Goal: Task Accomplishment & Management: Use online tool/utility

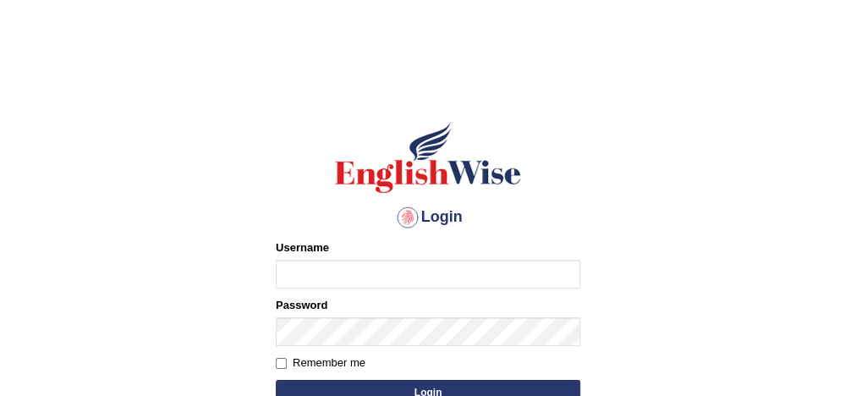
click at [397, 272] on input "Username" at bounding box center [428, 274] width 304 height 29
type input "Damanjit"
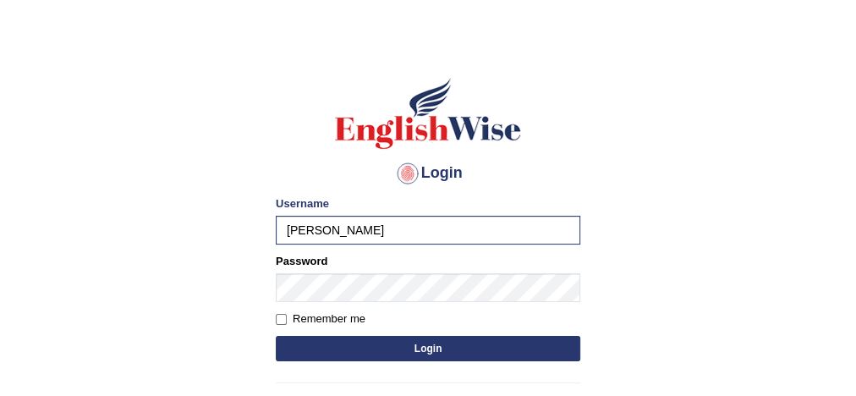
scroll to position [46, 0]
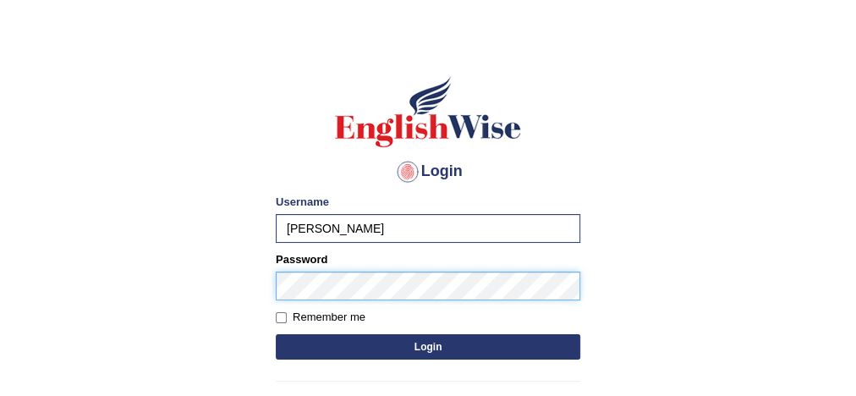
click at [276, 334] on button "Login" at bounding box center [428, 346] width 304 height 25
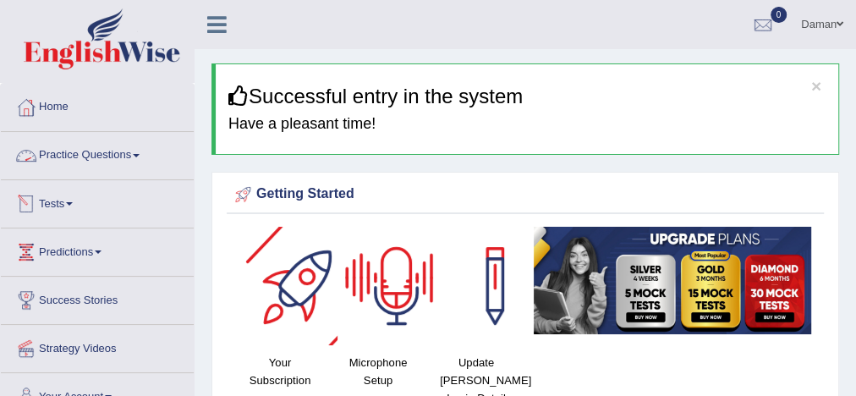
click at [123, 153] on link "Practice Questions" at bounding box center [97, 153] width 193 height 42
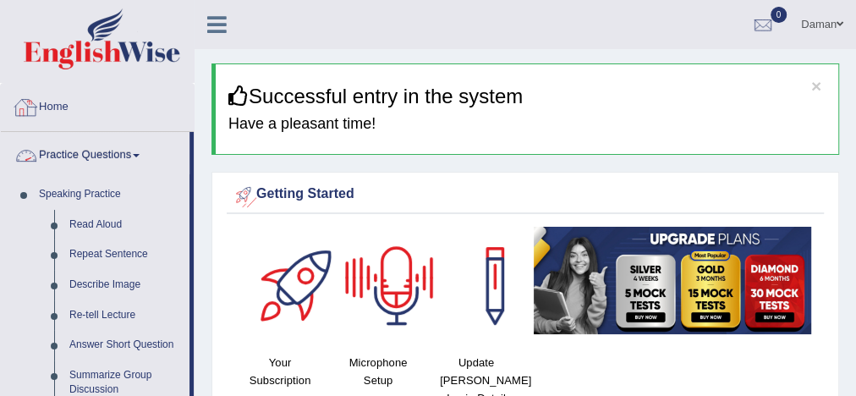
click at [61, 103] on link "Home" at bounding box center [97, 105] width 193 height 42
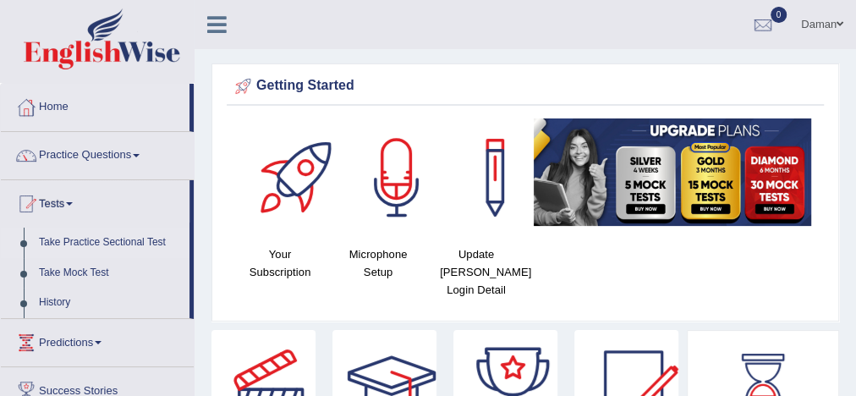
click at [96, 241] on link "Take Practice Sectional Test" at bounding box center [110, 242] width 158 height 30
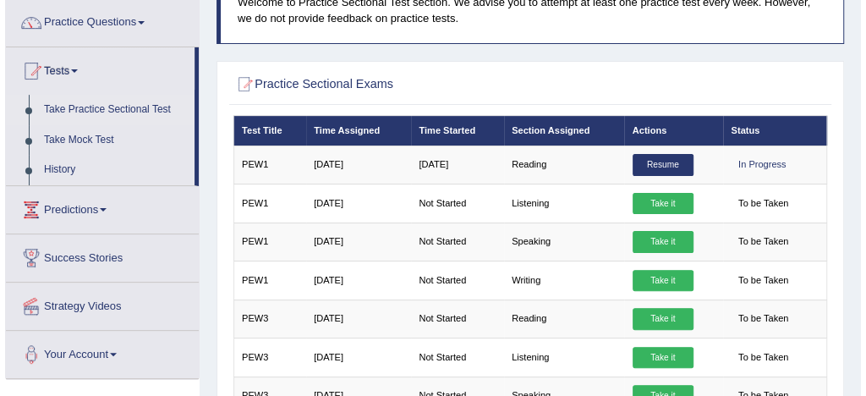
scroll to position [139, 0]
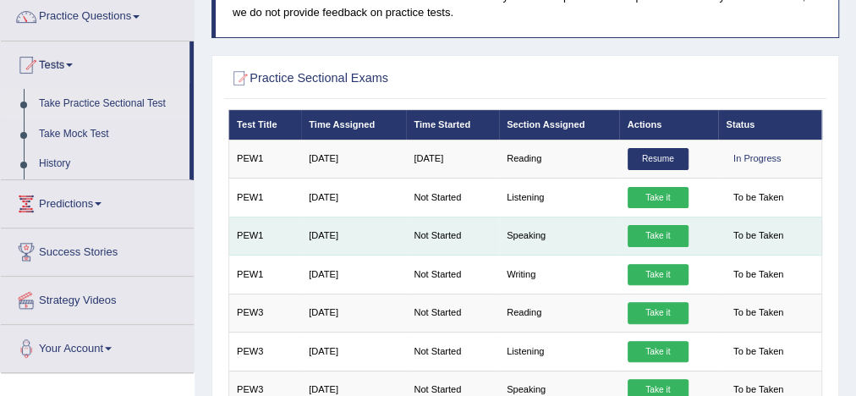
click at [649, 234] on link "Take it" at bounding box center [657, 236] width 61 height 22
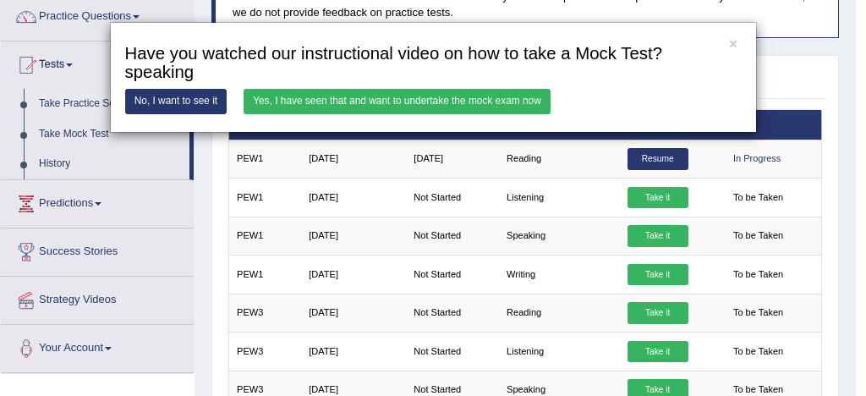
click at [523, 102] on link "Yes, I have seen that and want to undertake the mock exam now" at bounding box center [397, 101] width 307 height 25
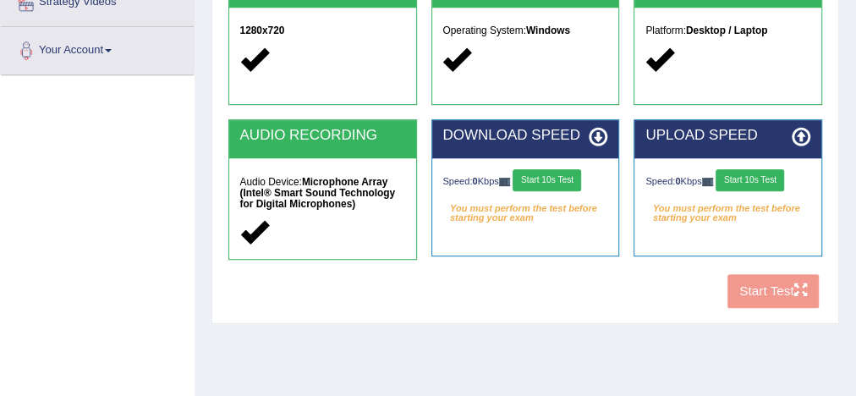
scroll to position [330, 0]
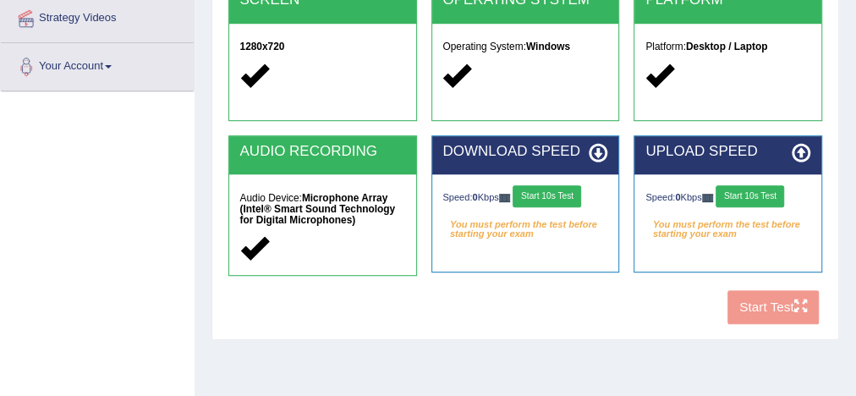
click at [781, 316] on div "COOKIES Cookies Enabled JAVASCRIPT Javascript Enabled BROWSER Browser: Chrome S…" at bounding box center [524, 82] width 601 height 498
click at [556, 198] on button "Start 10s Test" at bounding box center [546, 196] width 69 height 22
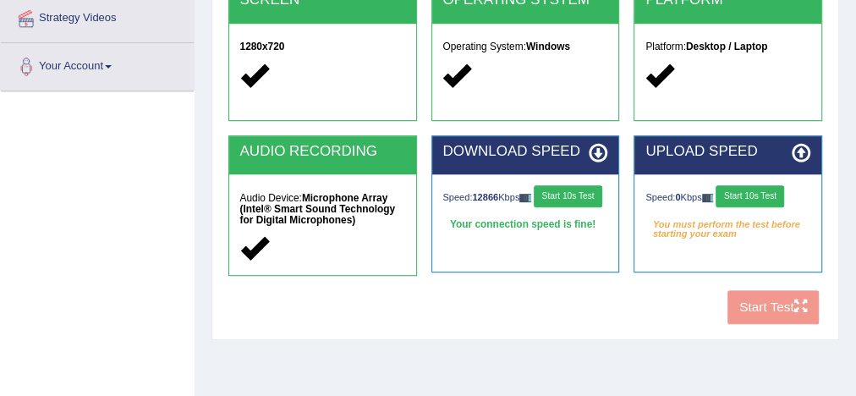
click at [752, 194] on button "Start 10s Test" at bounding box center [749, 196] width 69 height 22
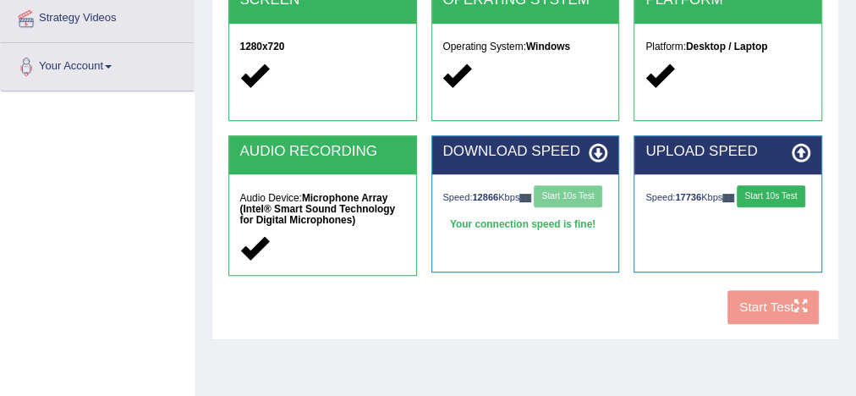
click at [737, 207] on button "Start 10s Test" at bounding box center [771, 196] width 69 height 22
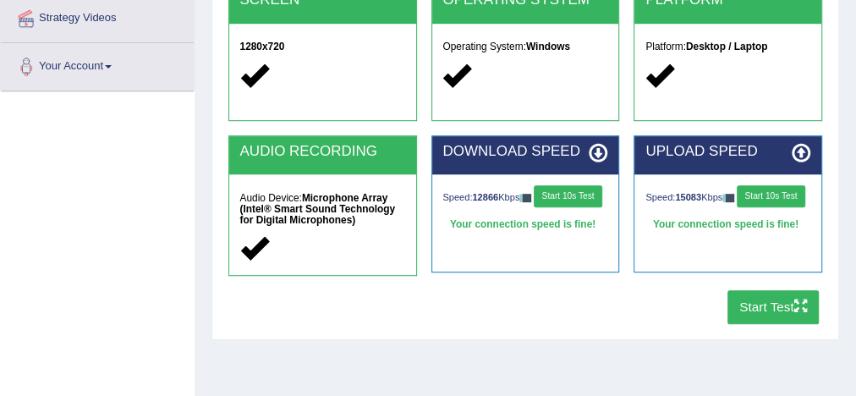
click at [767, 309] on button "Start Test" at bounding box center [773, 306] width 92 height 33
